Goal: Task Accomplishment & Management: Manage account settings

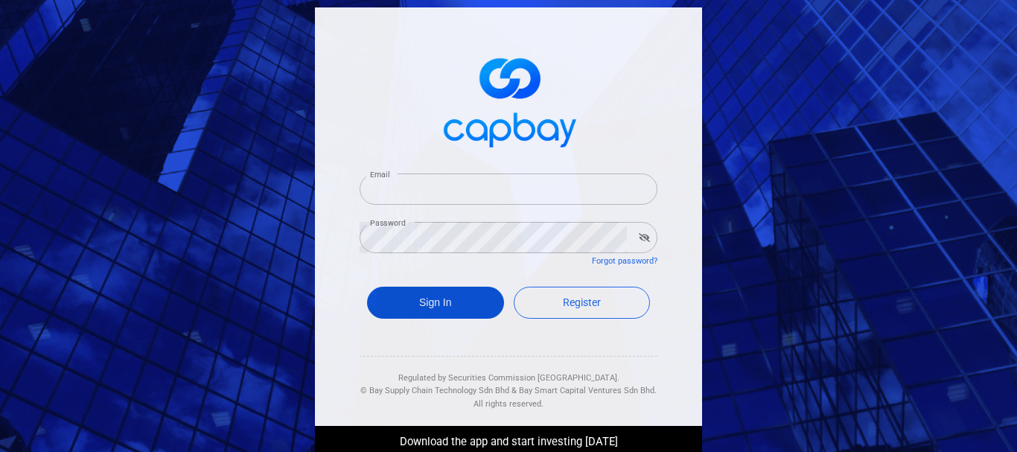
type input "[EMAIL_ADDRESS][DOMAIN_NAME]"
click at [451, 306] on button "Sign In" at bounding box center [435, 303] width 137 height 32
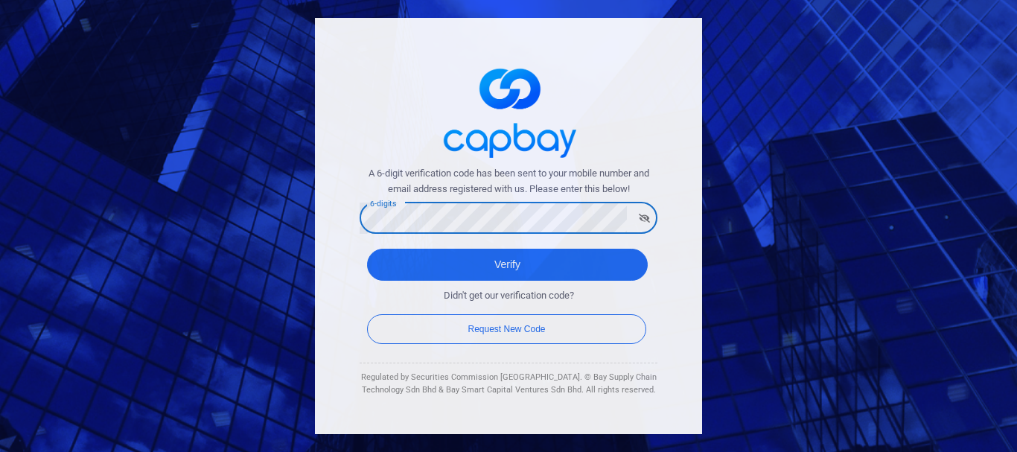
click at [367, 249] on button "Verify" at bounding box center [507, 265] width 281 height 32
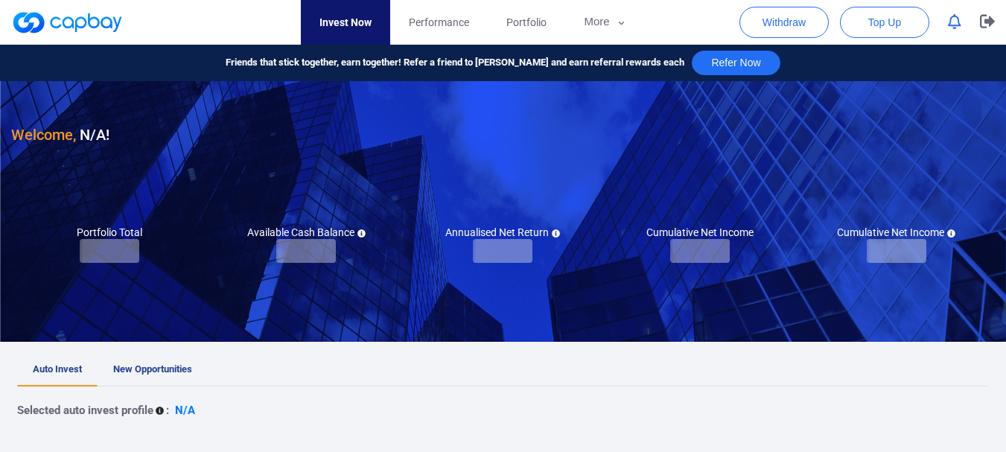
checkbox input "true"
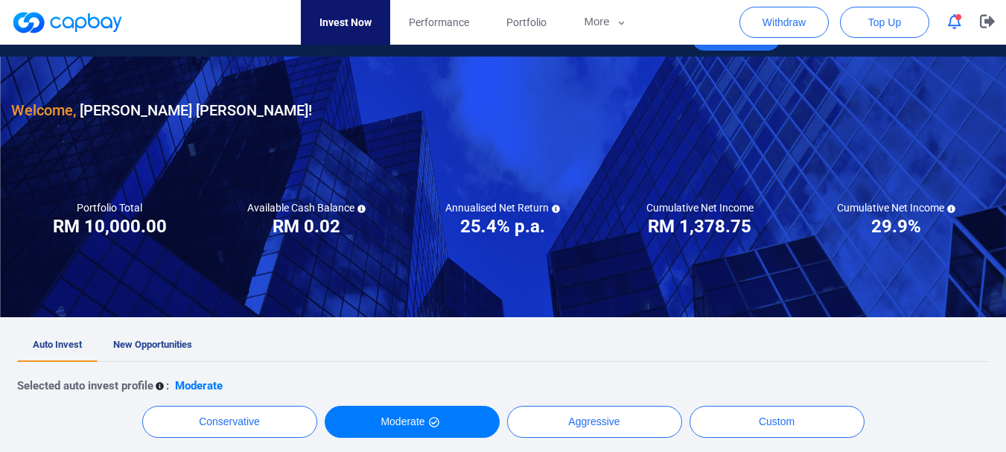
scroll to position [372, 0]
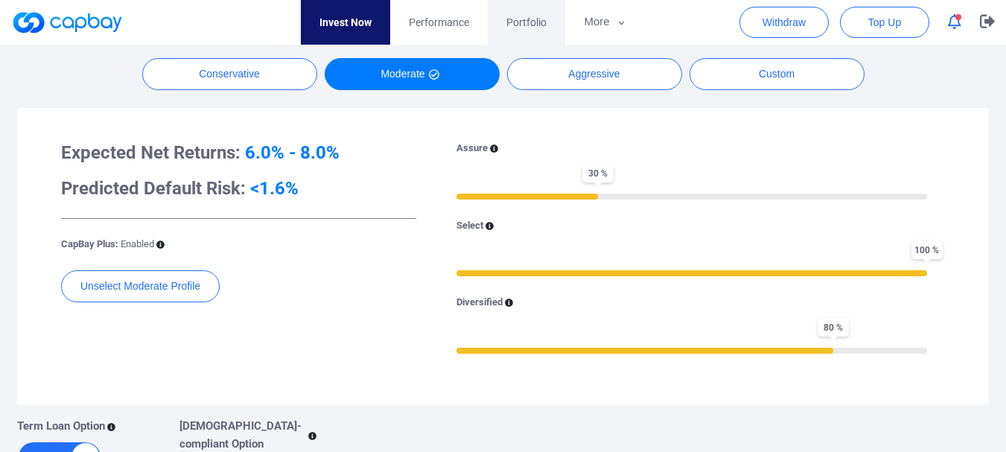
click at [497, 32] on link "Portfolio" at bounding box center [526, 22] width 77 height 45
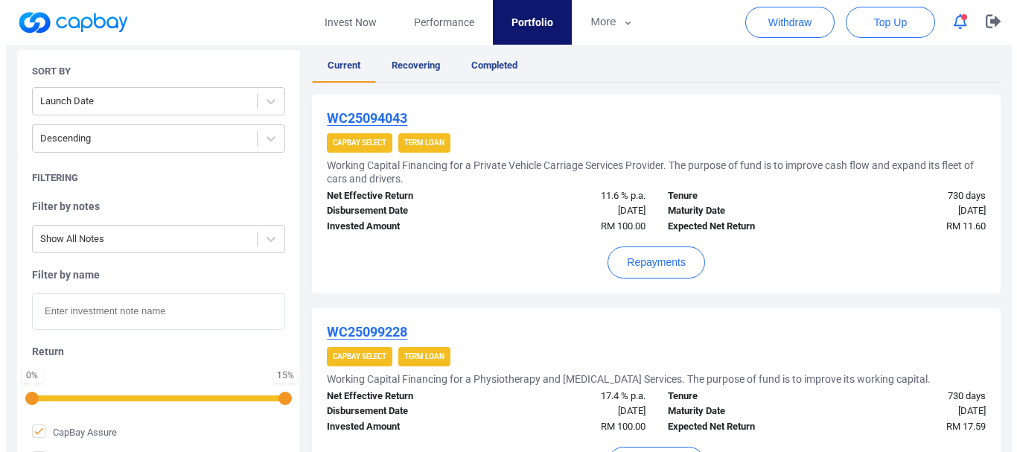
scroll to position [392, 0]
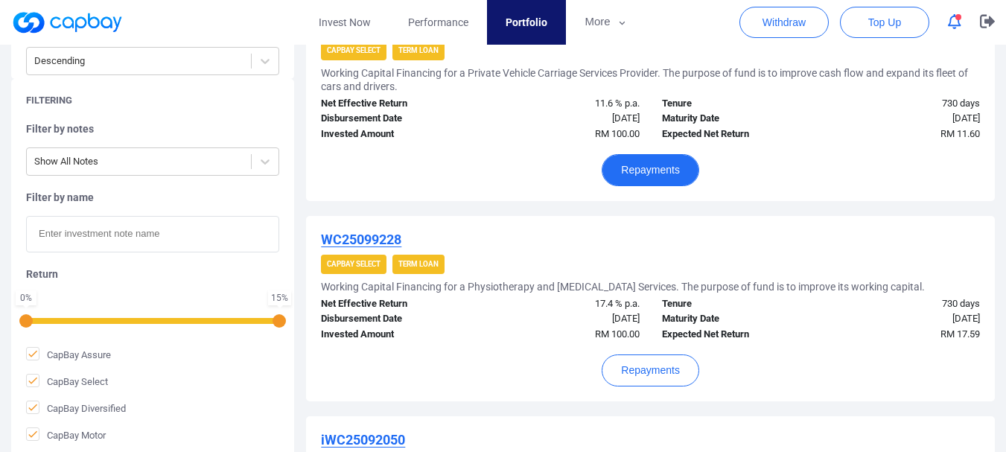
click at [678, 171] on button "Repayments" at bounding box center [651, 170] width 98 height 32
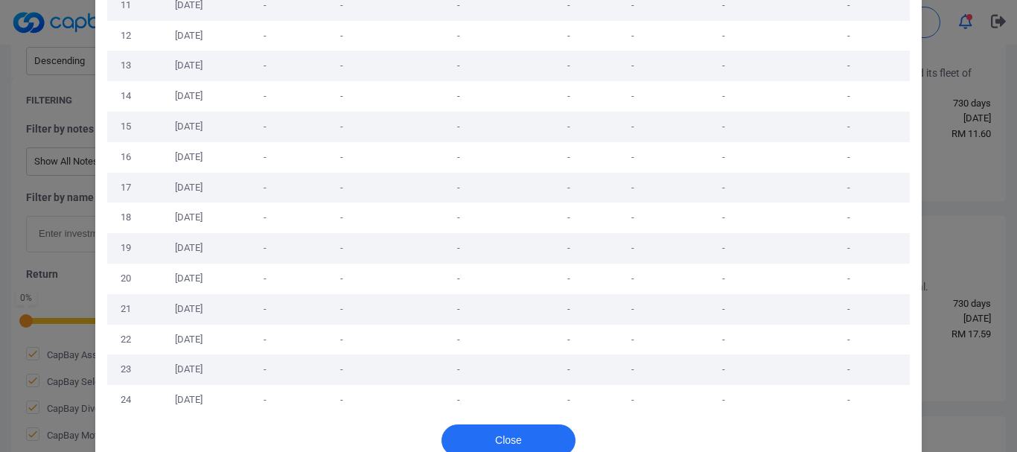
scroll to position [460, 0]
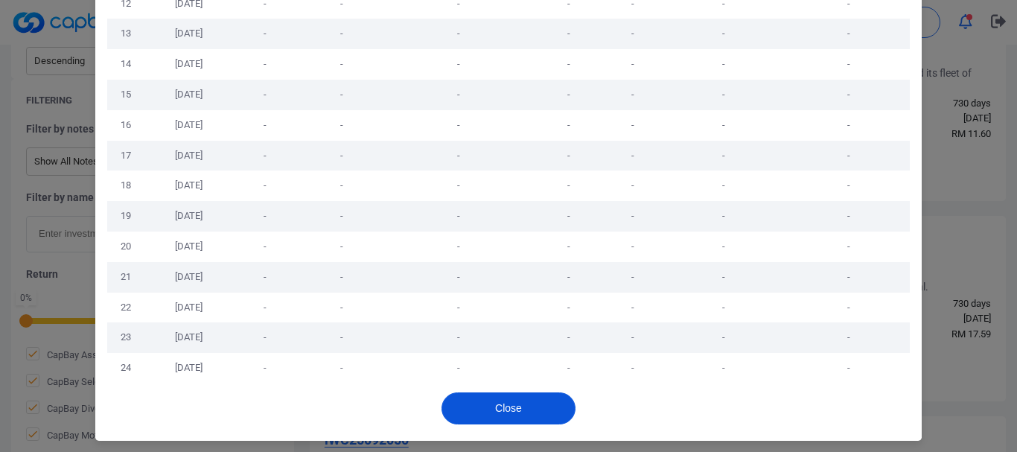
click at [509, 403] on button "Close" at bounding box center [509, 409] width 134 height 32
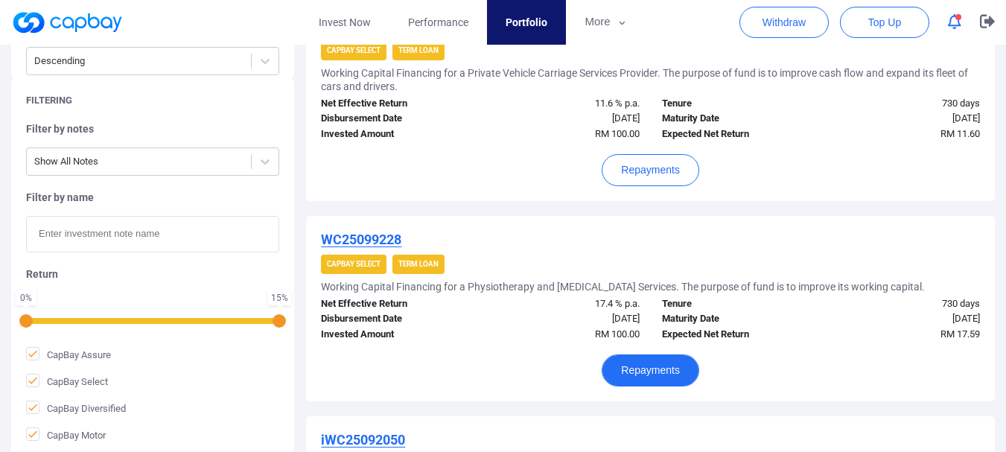
click at [649, 361] on button "Repayments" at bounding box center [651, 371] width 98 height 32
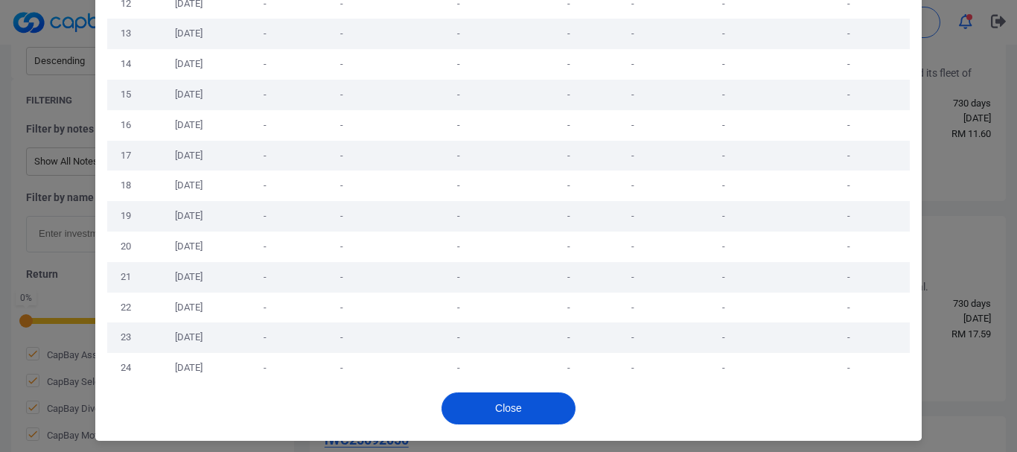
click at [539, 390] on div "Close" at bounding box center [508, 412] width 827 height 57
click at [541, 398] on button "Close" at bounding box center [509, 409] width 134 height 32
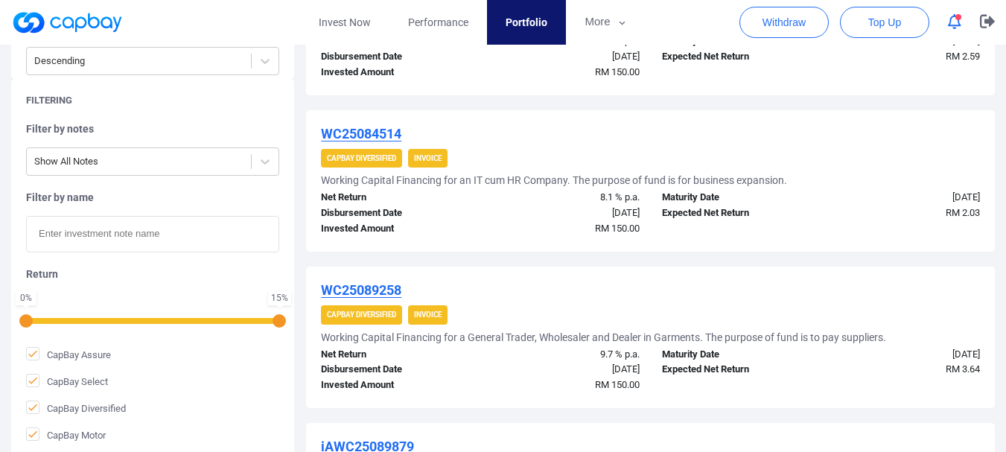
scroll to position [1697, 0]
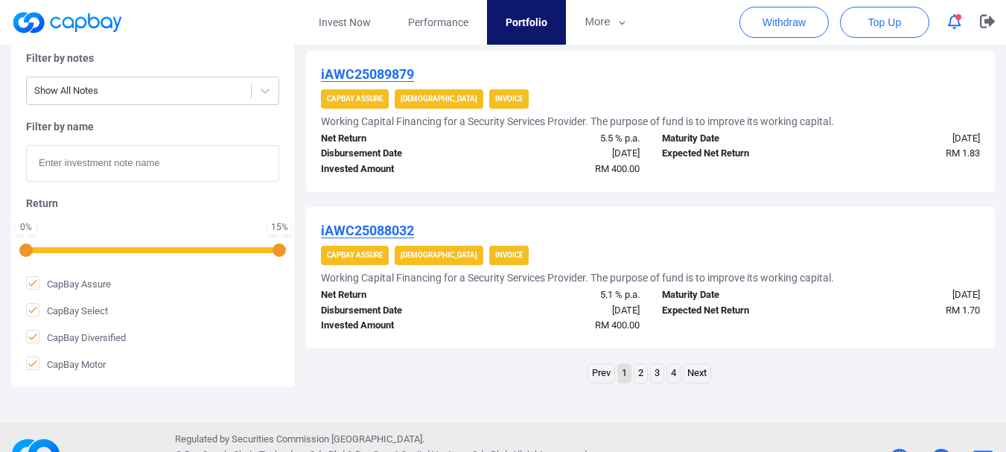
click at [643, 377] on link "2" at bounding box center [641, 373] width 13 height 19
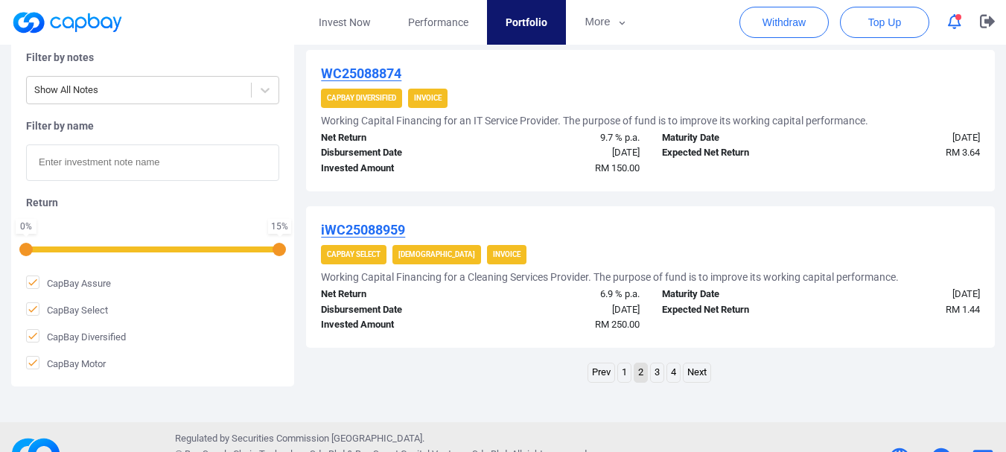
scroll to position [1630, 0]
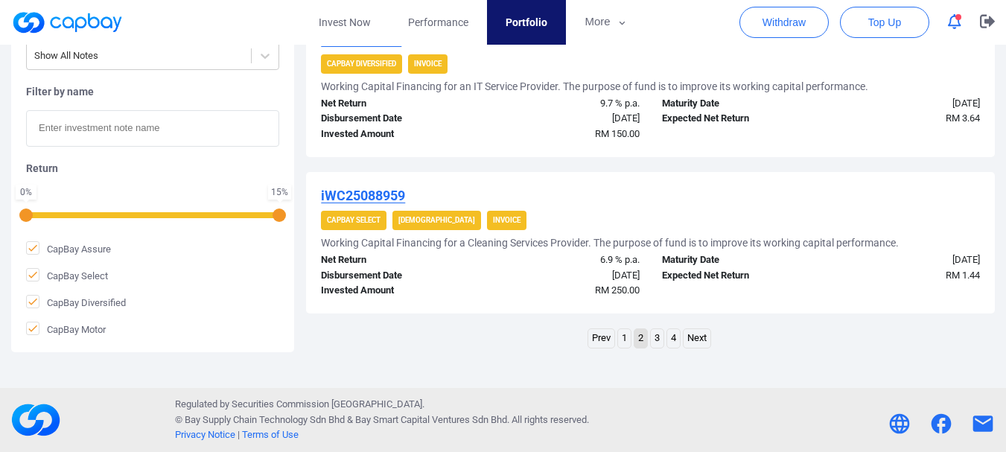
click at [678, 338] on link "4" at bounding box center [673, 338] width 13 height 19
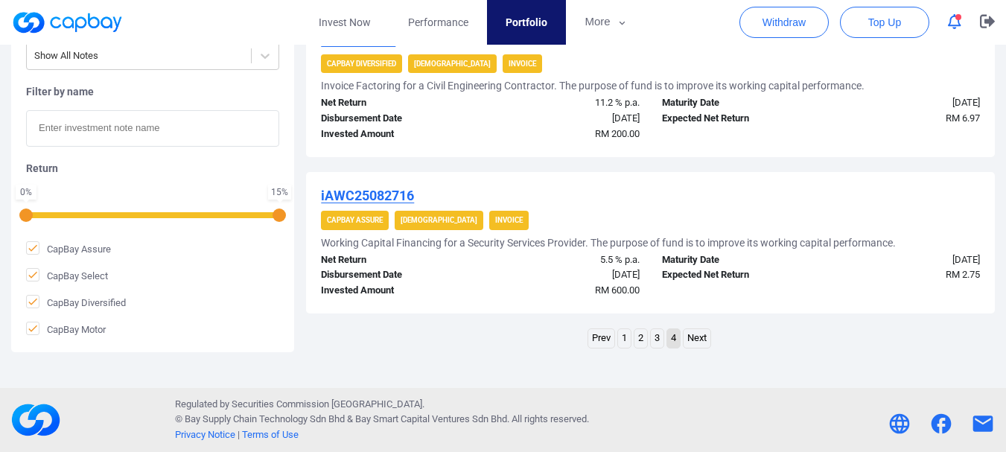
scroll to position [959, 0]
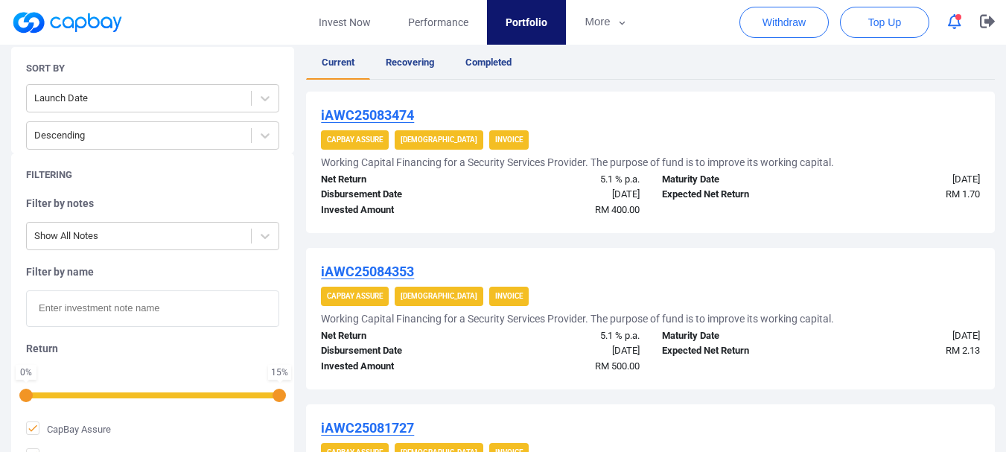
drag, startPoint x: 1005, startPoint y: 103, endPoint x: 1007, endPoint y: 46, distance: 56.7
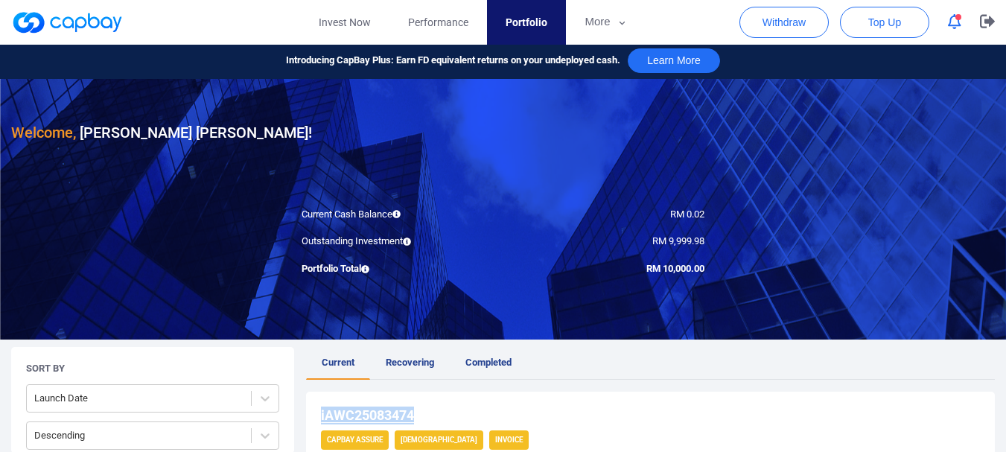
scroll to position [0, 0]
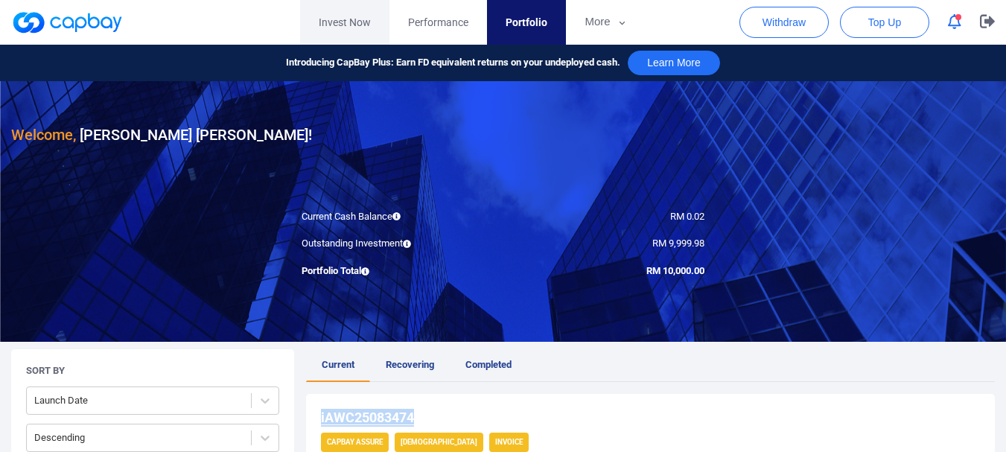
click at [349, 19] on link "Invest Now" at bounding box center [344, 22] width 89 height 45
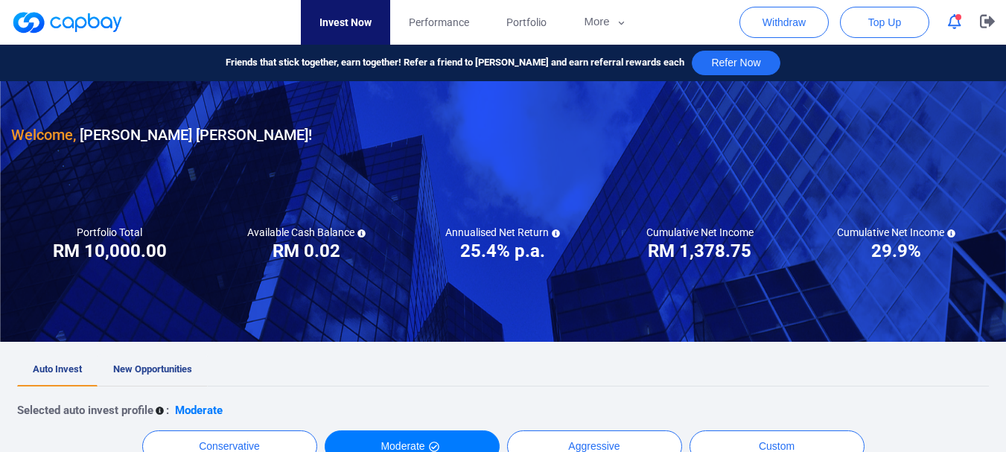
click at [194, 378] on link "New Opportunities" at bounding box center [153, 370] width 110 height 33
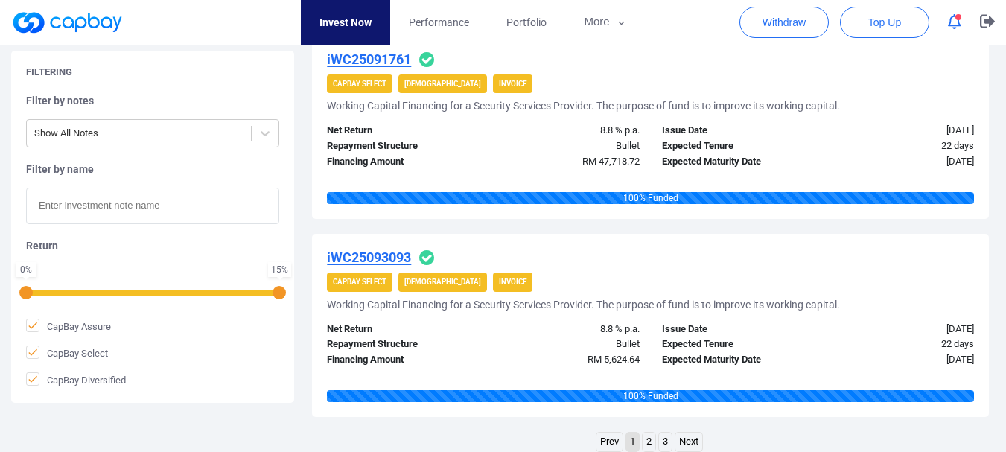
scroll to position [1949, 0]
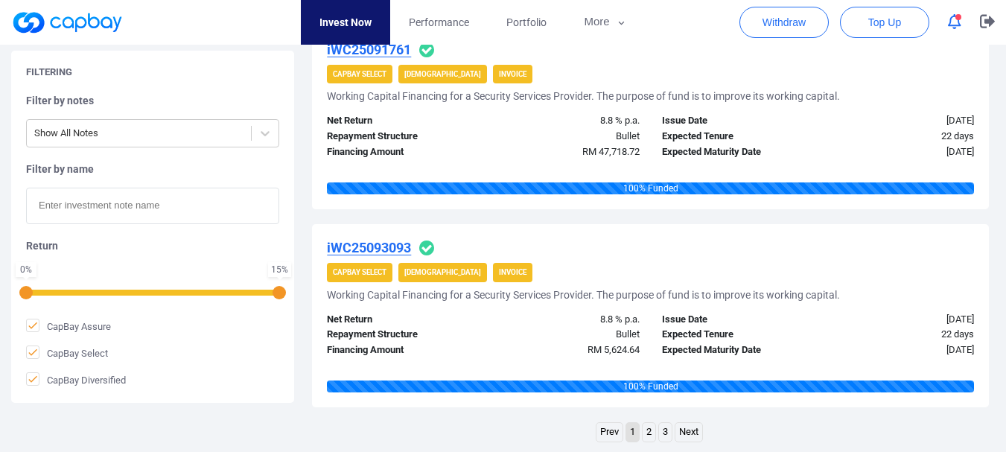
click at [661, 432] on link "3" at bounding box center [665, 432] width 13 height 19
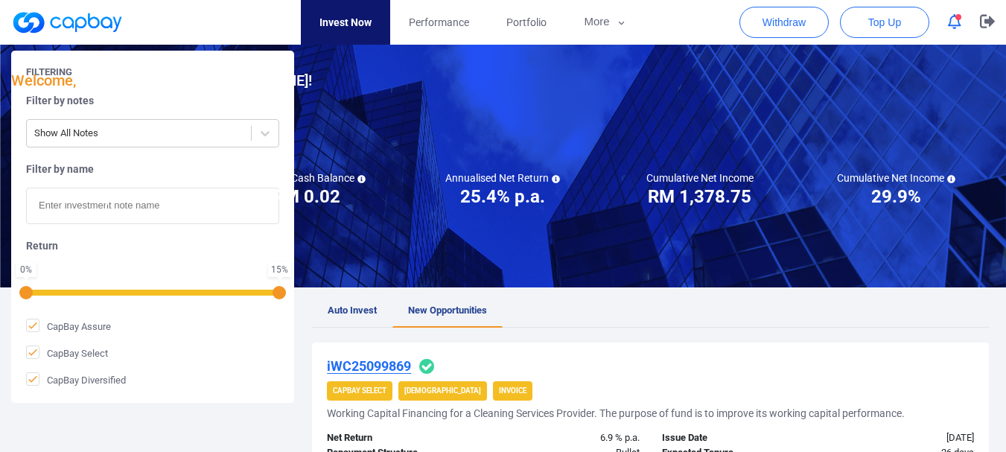
scroll to position [0, 0]
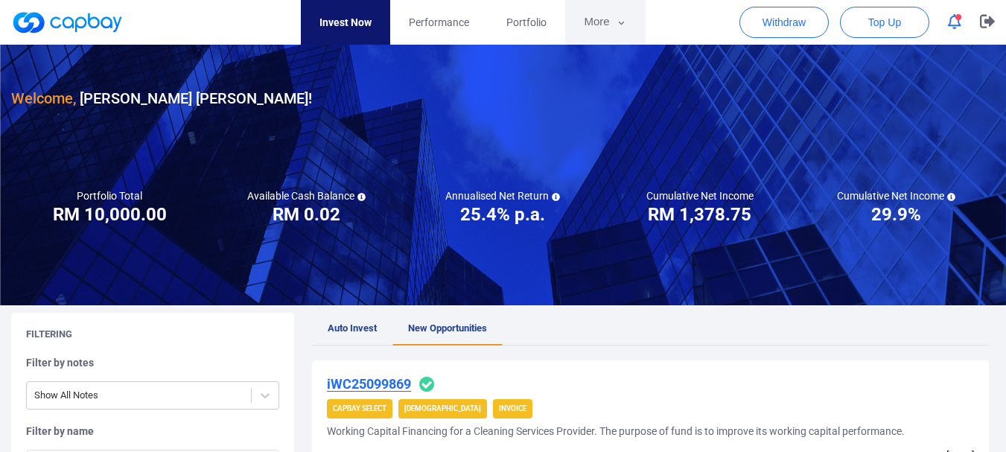
click at [597, 29] on button "More" at bounding box center [605, 22] width 80 height 45
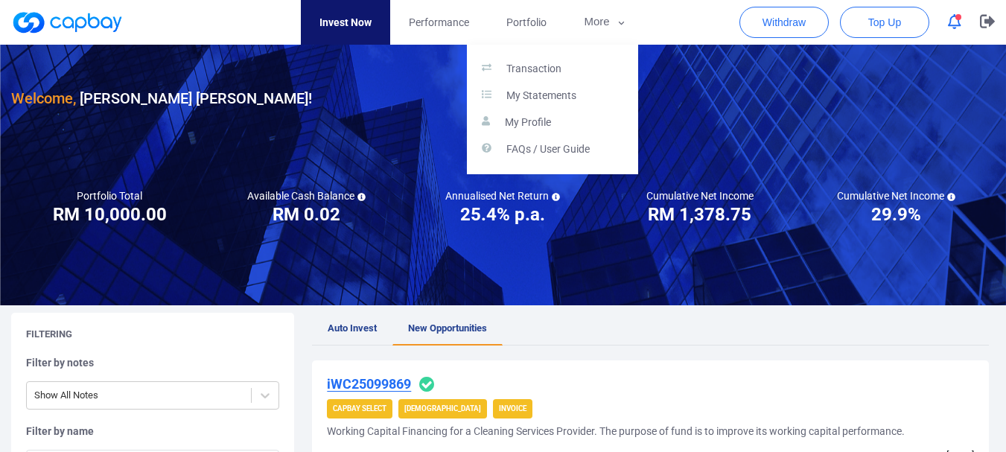
click at [521, 15] on button "button" at bounding box center [503, 226] width 1006 height 452
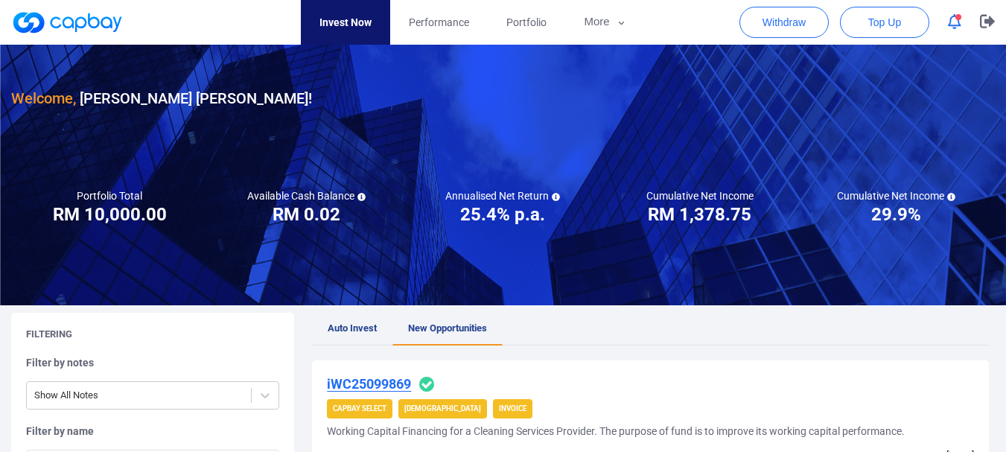
click at [521, 15] on span "Portfolio" at bounding box center [526, 22] width 40 height 16
